Goal: Obtain resource: Download file/media

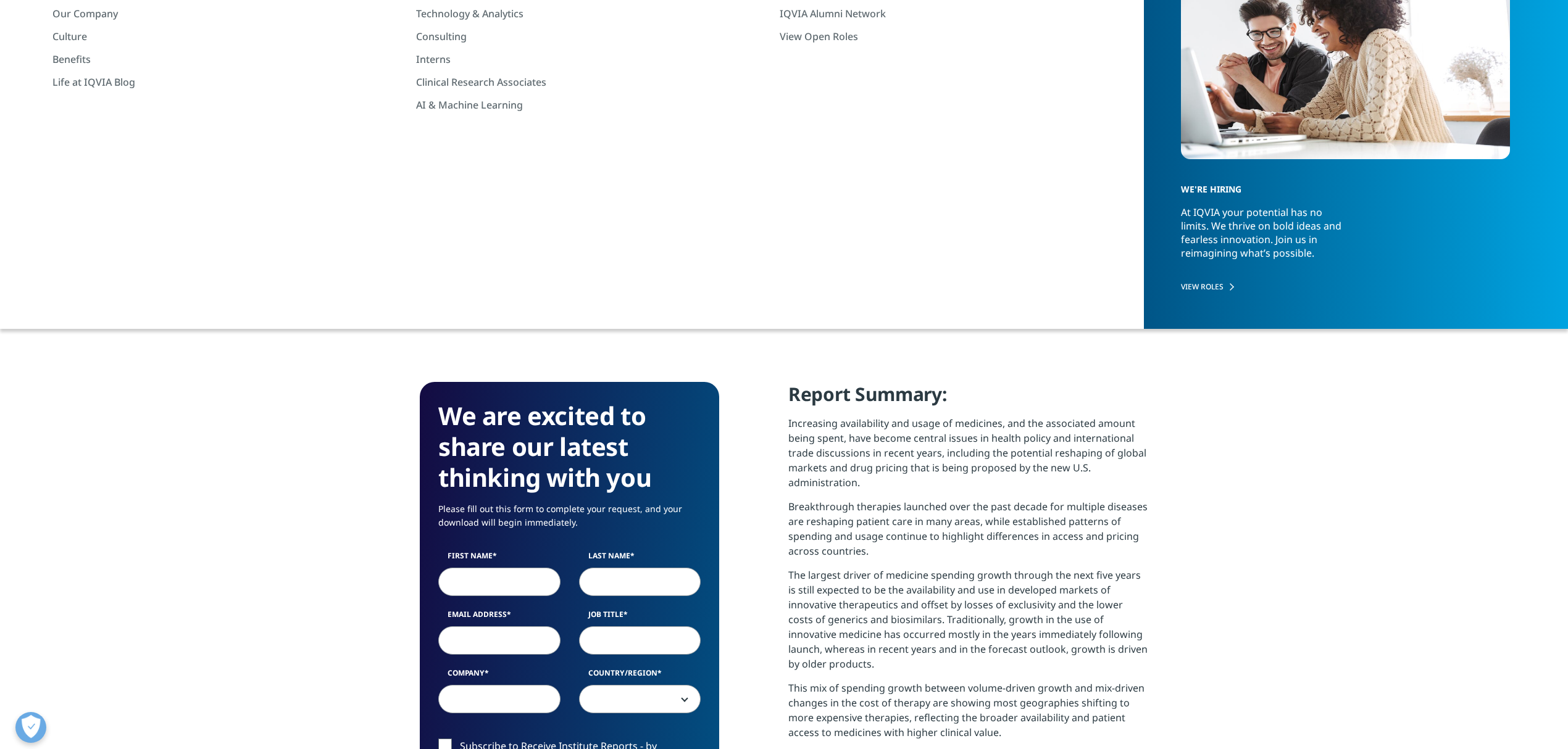
scroll to position [684, 729]
click at [808, 417] on p "Increasing availability and usage of medicines, and the associated amount being…" at bounding box center [968, 458] width 360 height 84
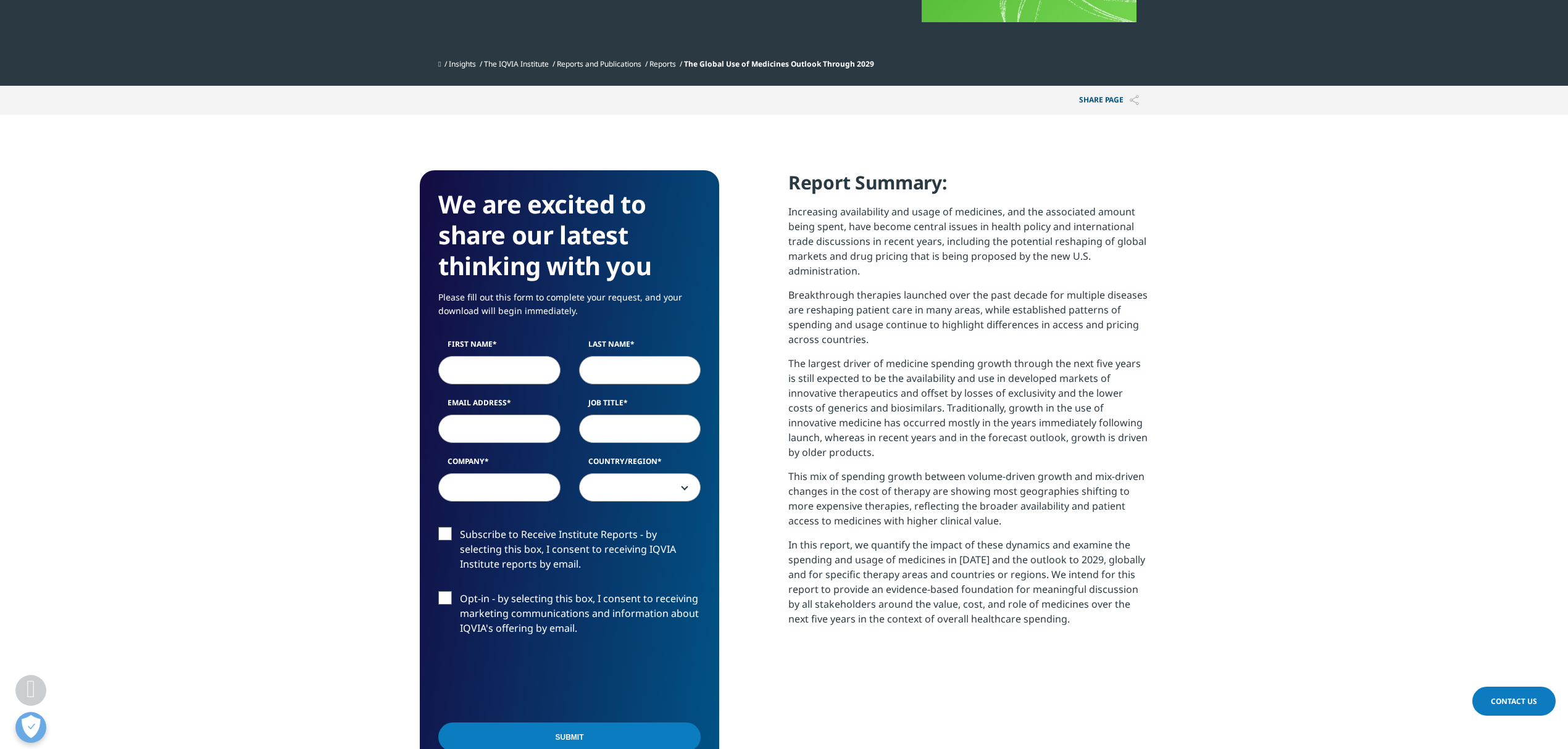
scroll to position [494, 0]
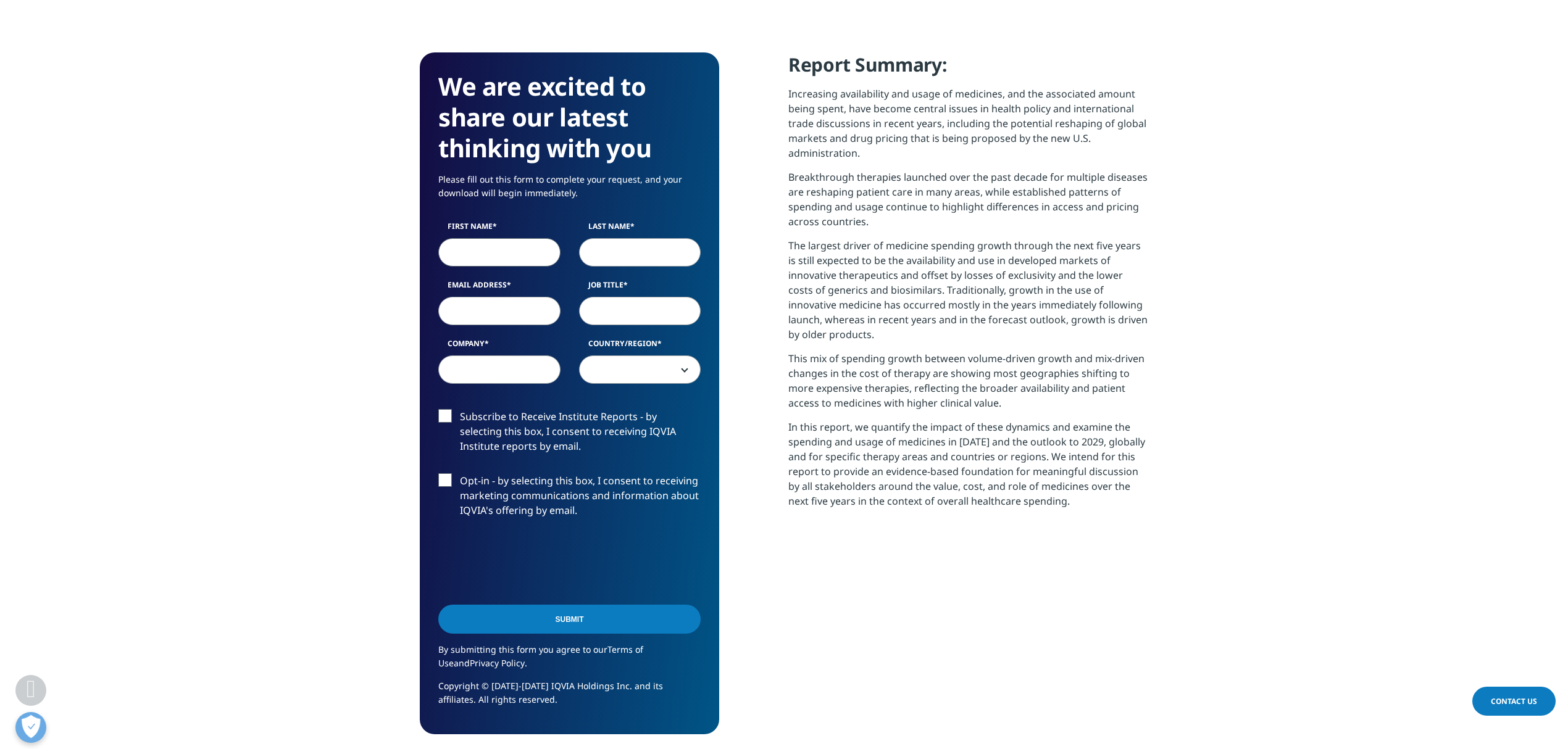
click at [487, 240] on input "First Name" at bounding box center [499, 252] width 122 height 28
type input "M"
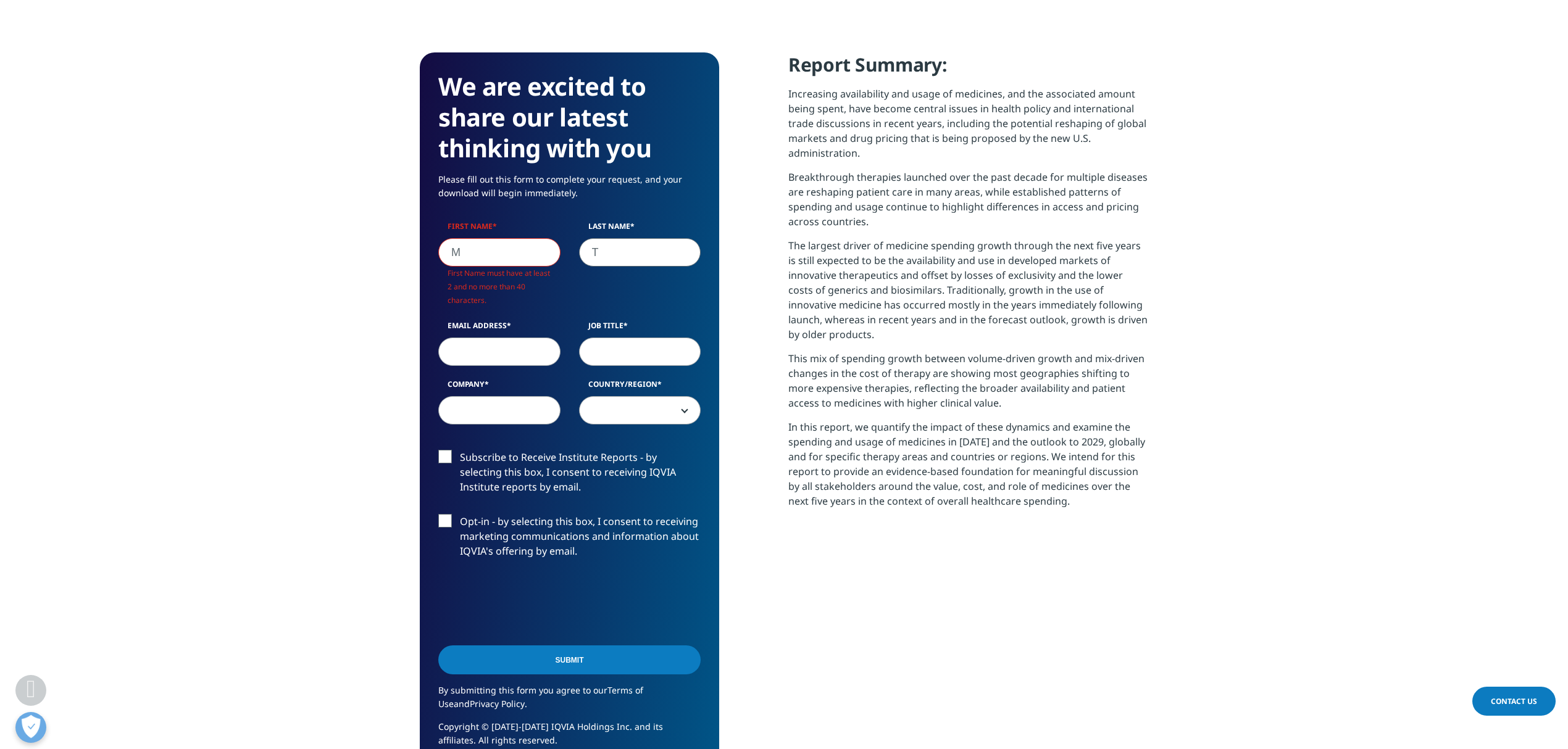
type input "T"
drag, startPoint x: 487, startPoint y: 240, endPoint x: 482, endPoint y: 247, distance: 8.6
click at [479, 247] on input "M" at bounding box center [499, 252] width 122 height 28
type input "Mo"
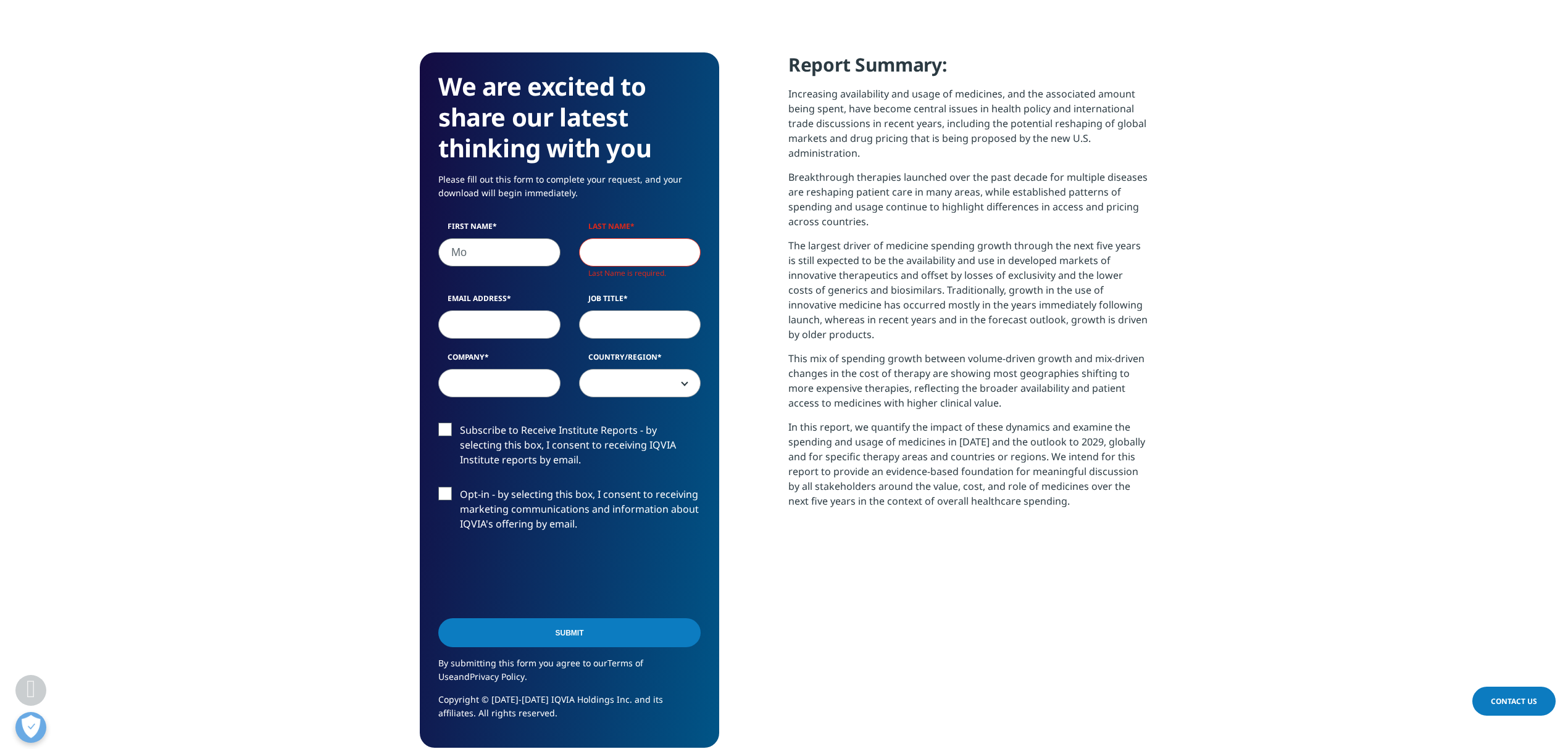
drag, startPoint x: 482, startPoint y: 247, endPoint x: 473, endPoint y: 251, distance: 9.8
click at [473, 251] on input "Mo" at bounding box center [499, 252] width 122 height 28
click at [517, 255] on input "Mo" at bounding box center [499, 252] width 122 height 28
type input "Mi"
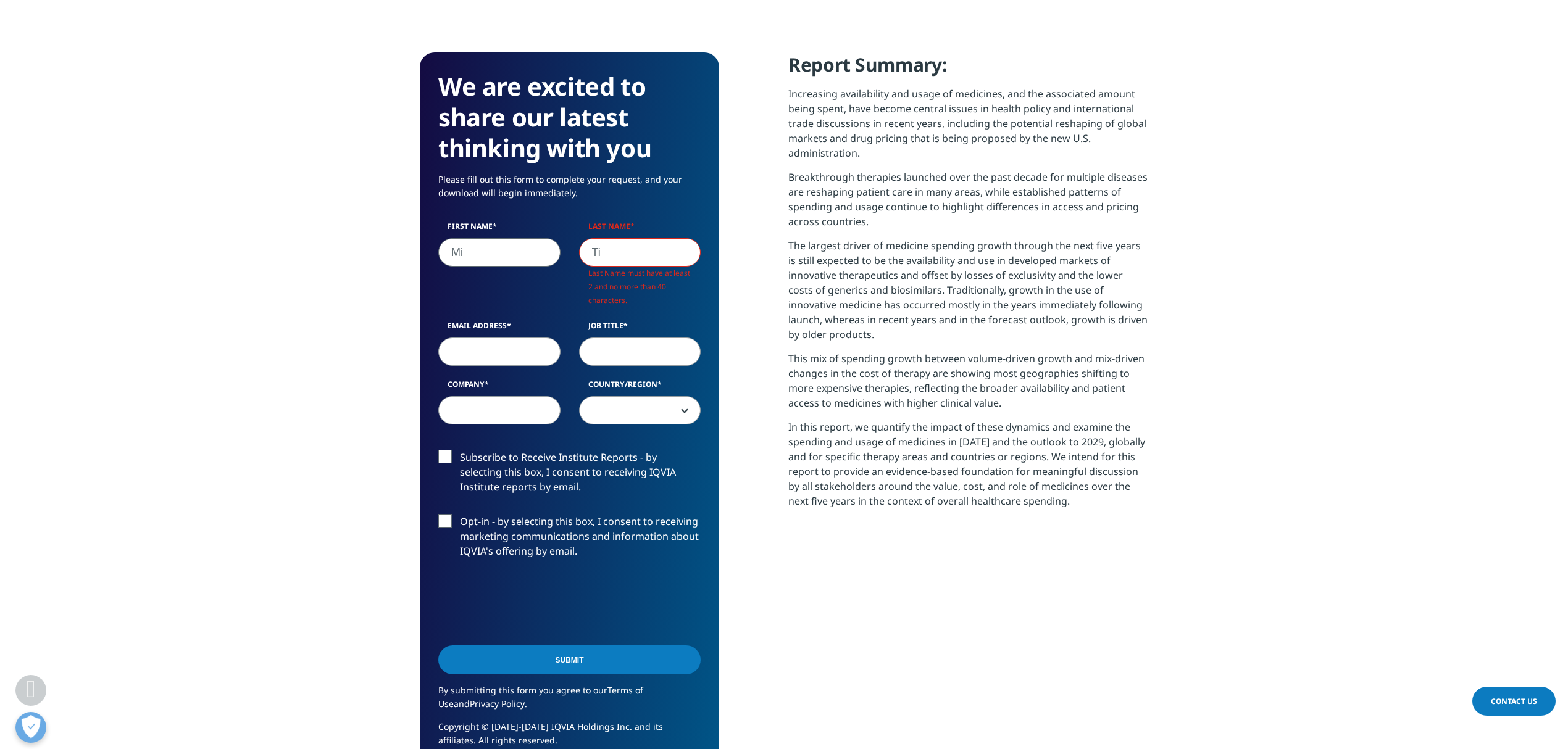
scroll to position [0, 0]
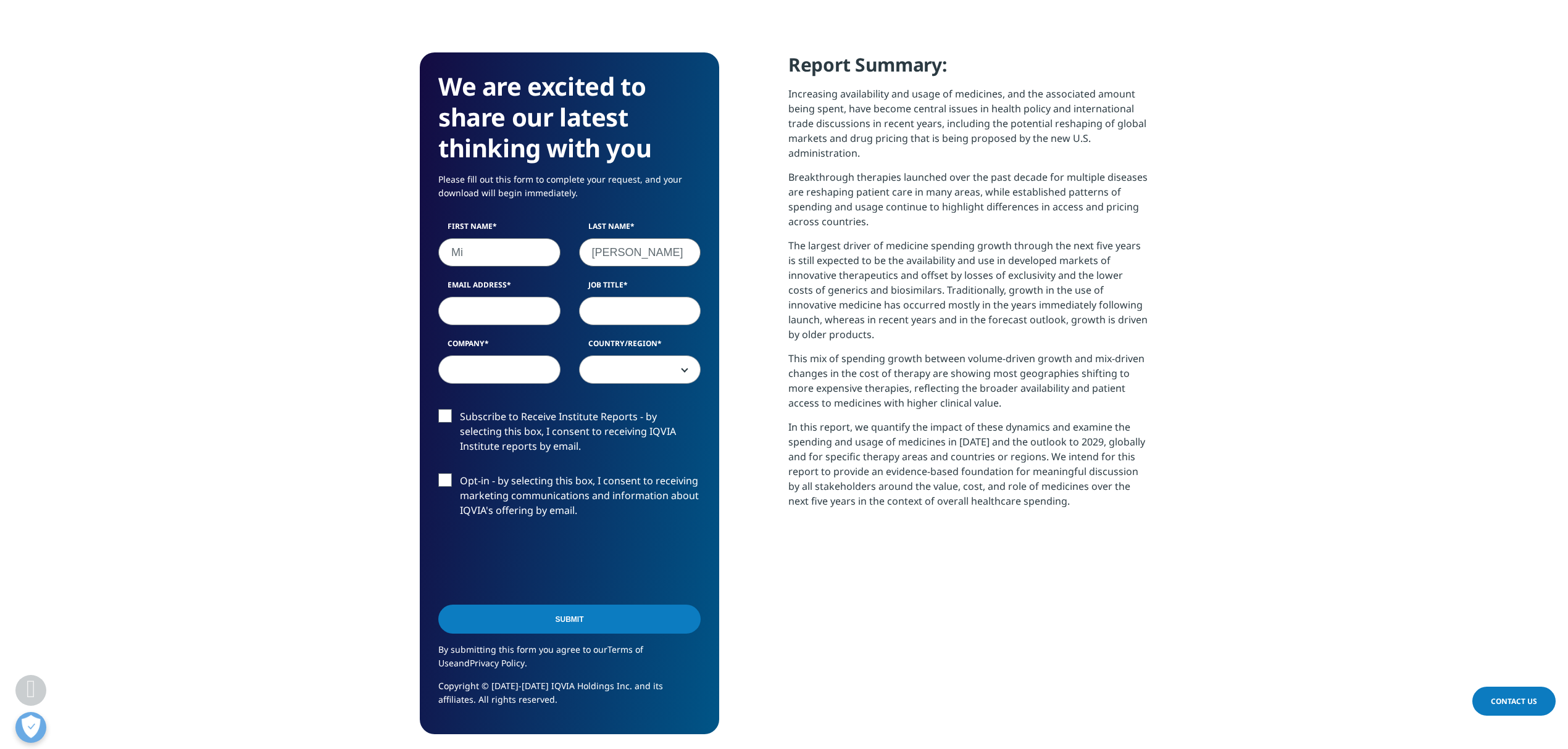
type input "[PERSON_NAME]"
type input "[PERSON_NAME][EMAIL_ADDRESS][PERSON_NAME][DOMAIN_NAME]"
click at [513, 255] on input "Mi" at bounding box center [499, 252] width 122 height 28
type input "[PERSON_NAME]"
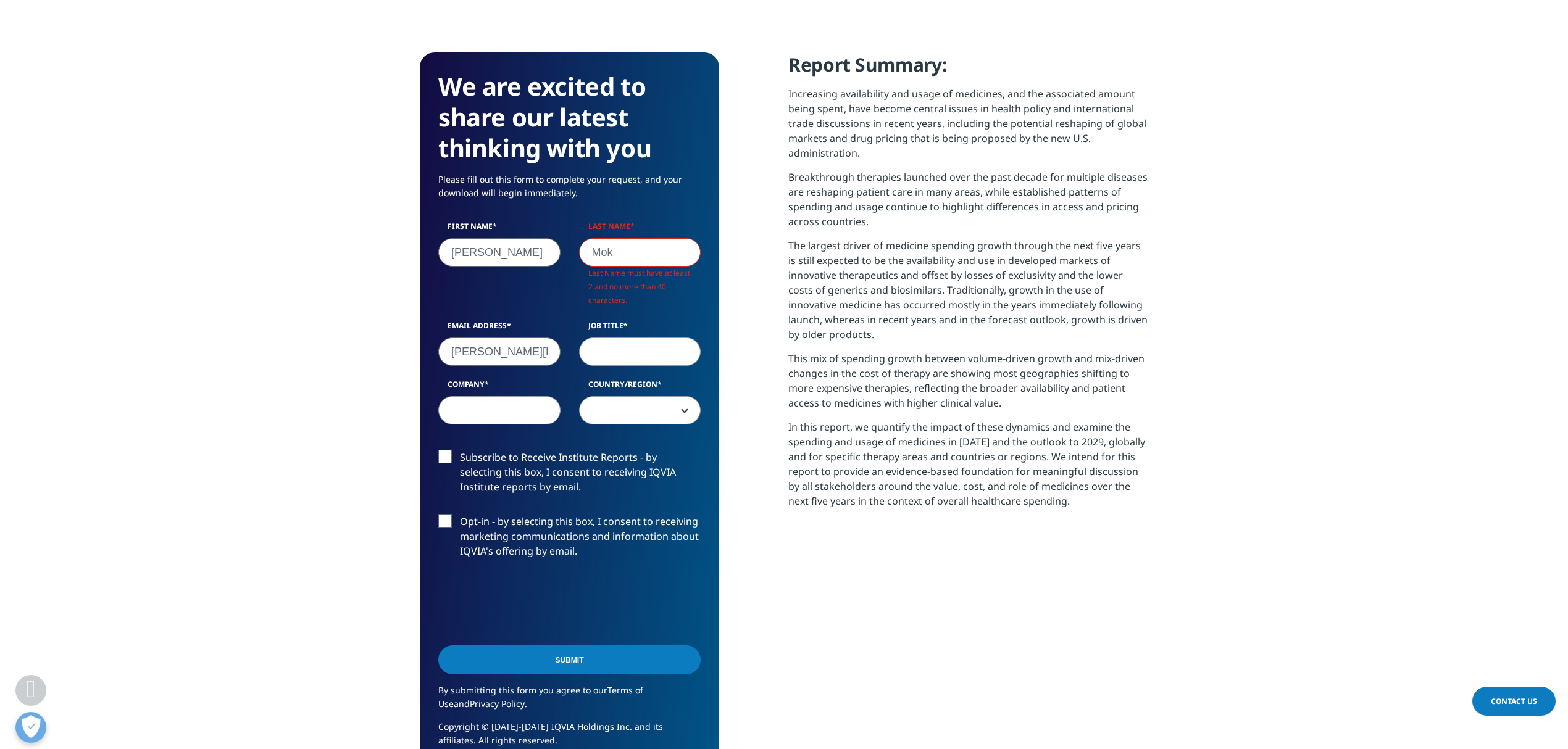
type input "Mok"
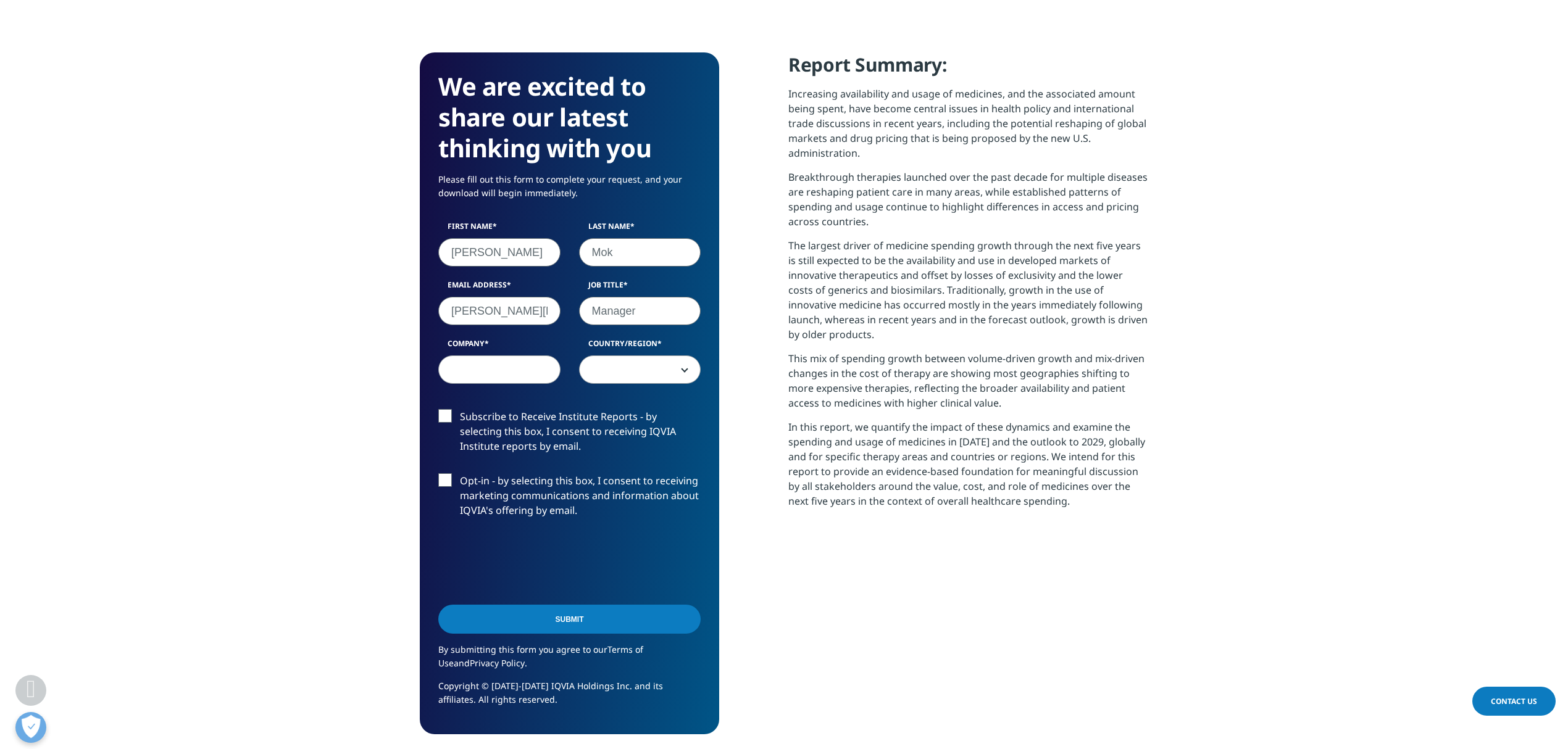
type input "Manager"
type input "[PERSON_NAME] Permanente"
select select "[GEOGRAPHIC_DATA]"
click at [532, 624] on input "Submit" at bounding box center [569, 619] width 262 height 29
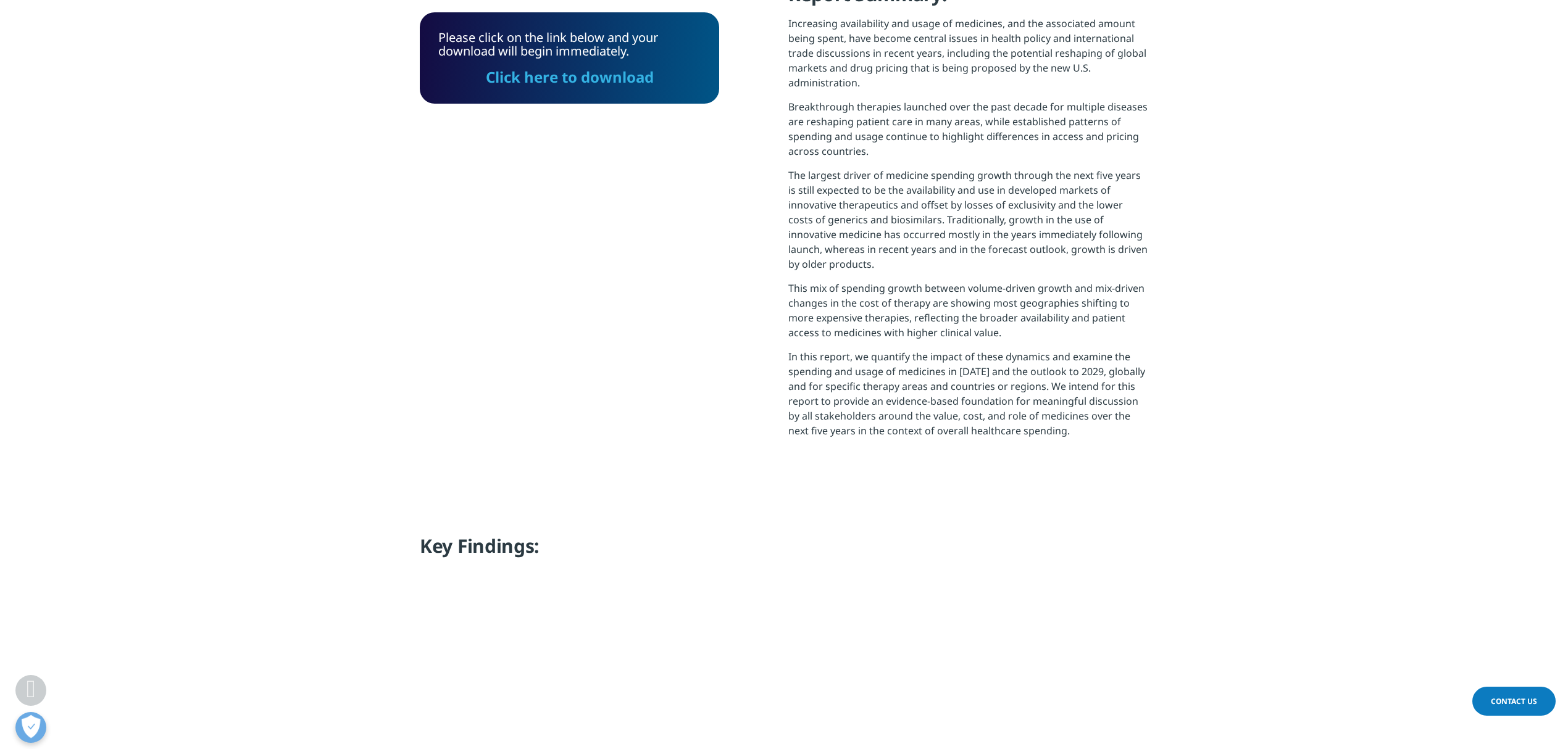
drag, startPoint x: 516, startPoint y: 77, endPoint x: 558, endPoint y: 240, distance: 168.3
click at [516, 77] on link "Click here to download" at bounding box center [570, 77] width 168 height 21
